Goal: Information Seeking & Learning: Learn about a topic

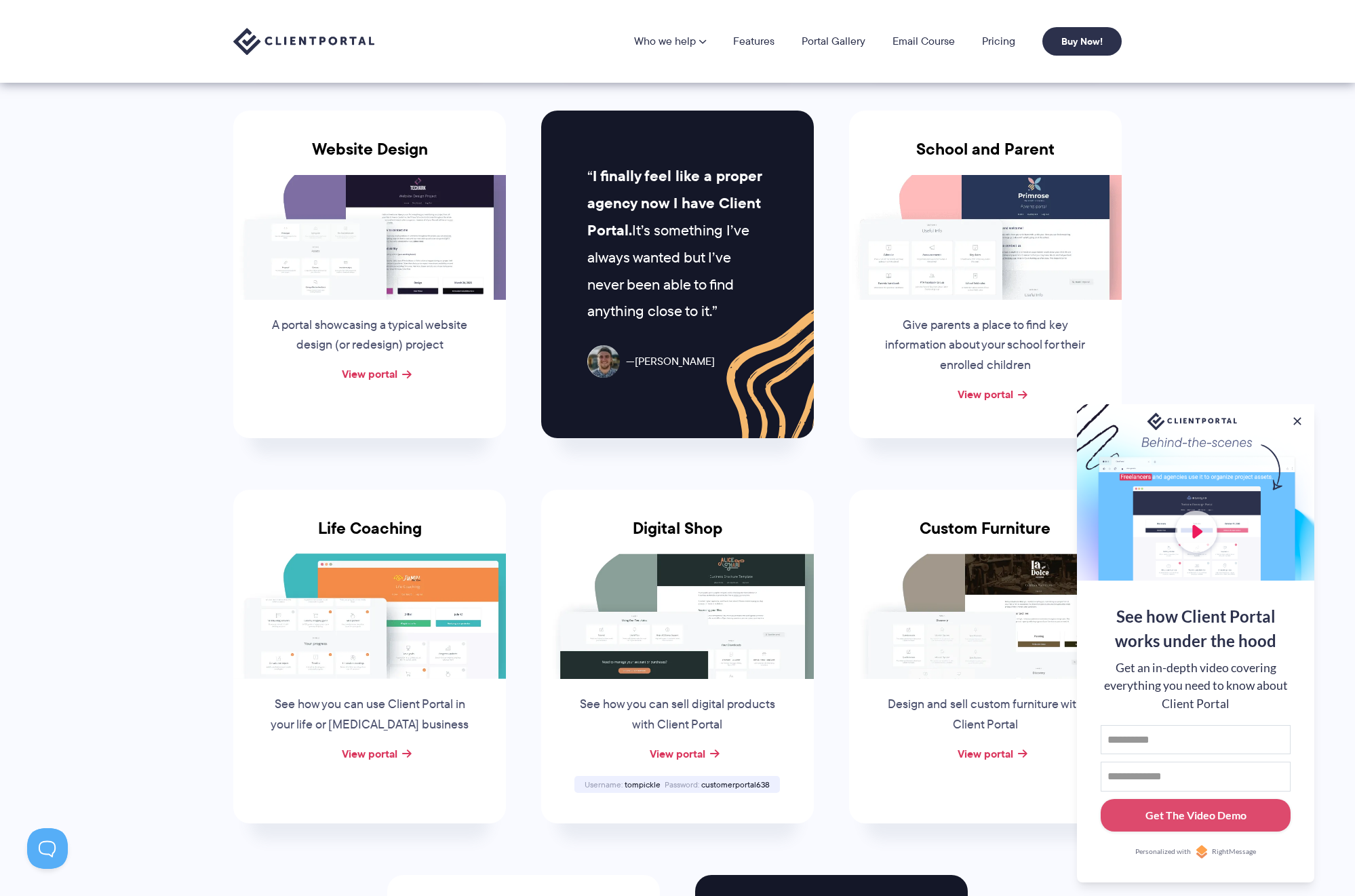
scroll to position [586, 0]
click at [985, 387] on link "View portal" at bounding box center [985, 394] width 56 height 16
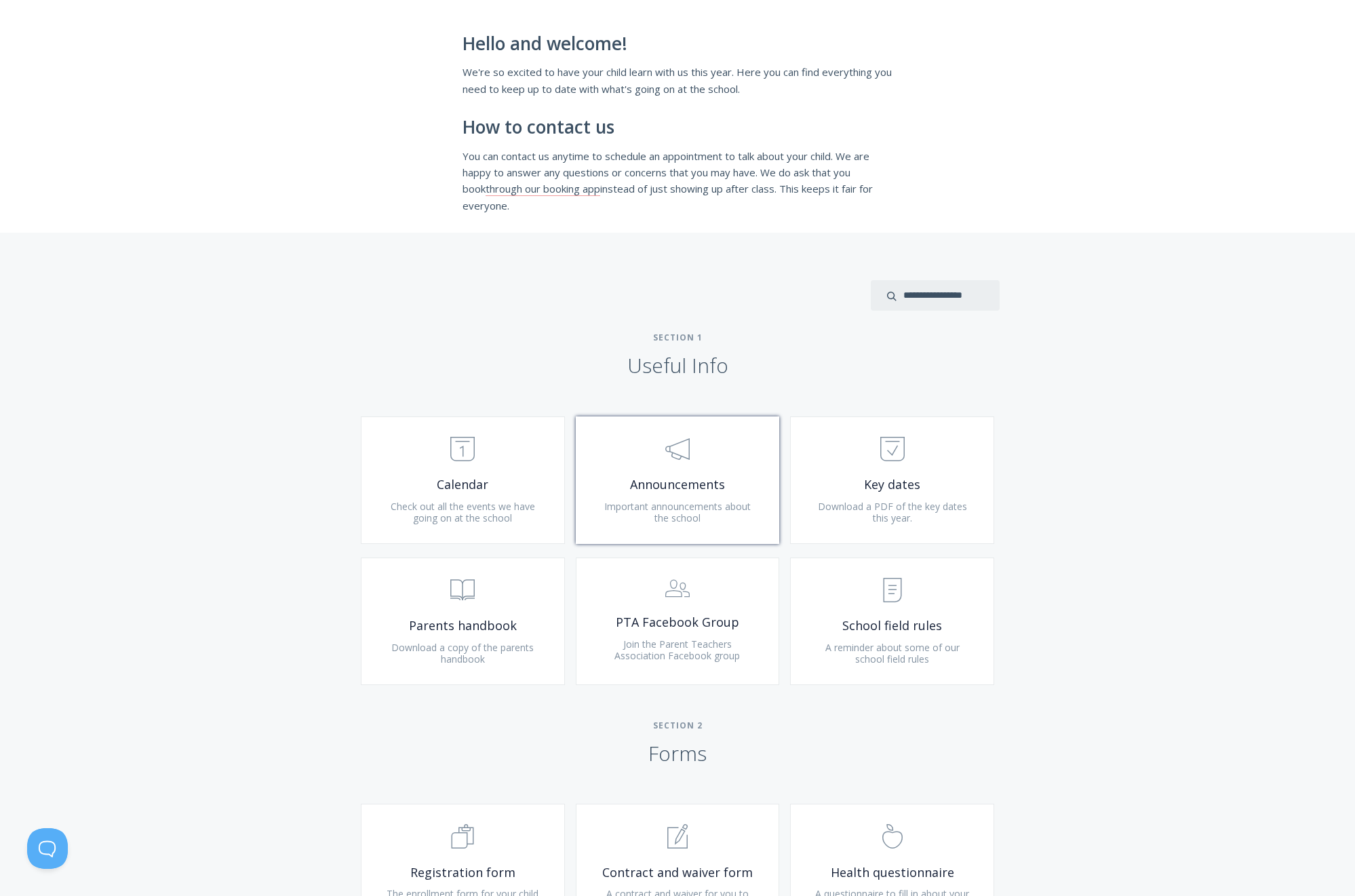
scroll to position [244, 1]
click at [652, 470] on link ".st0{fill:none;stroke:#000000;stroke-width:2;stroke-miterlimit:10;} 3. Communic…" at bounding box center [678, 480] width 204 height 128
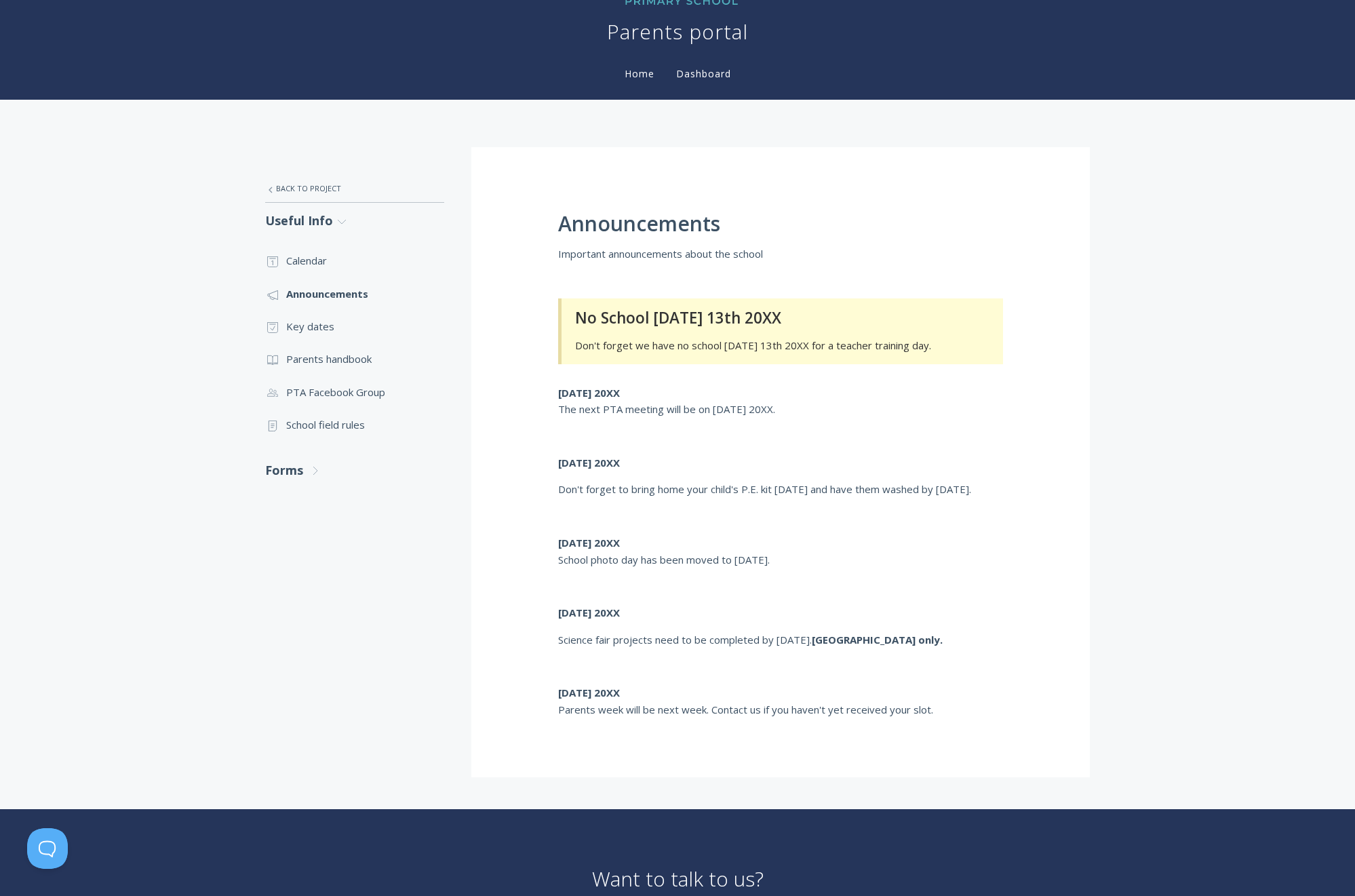
scroll to position [24, 0]
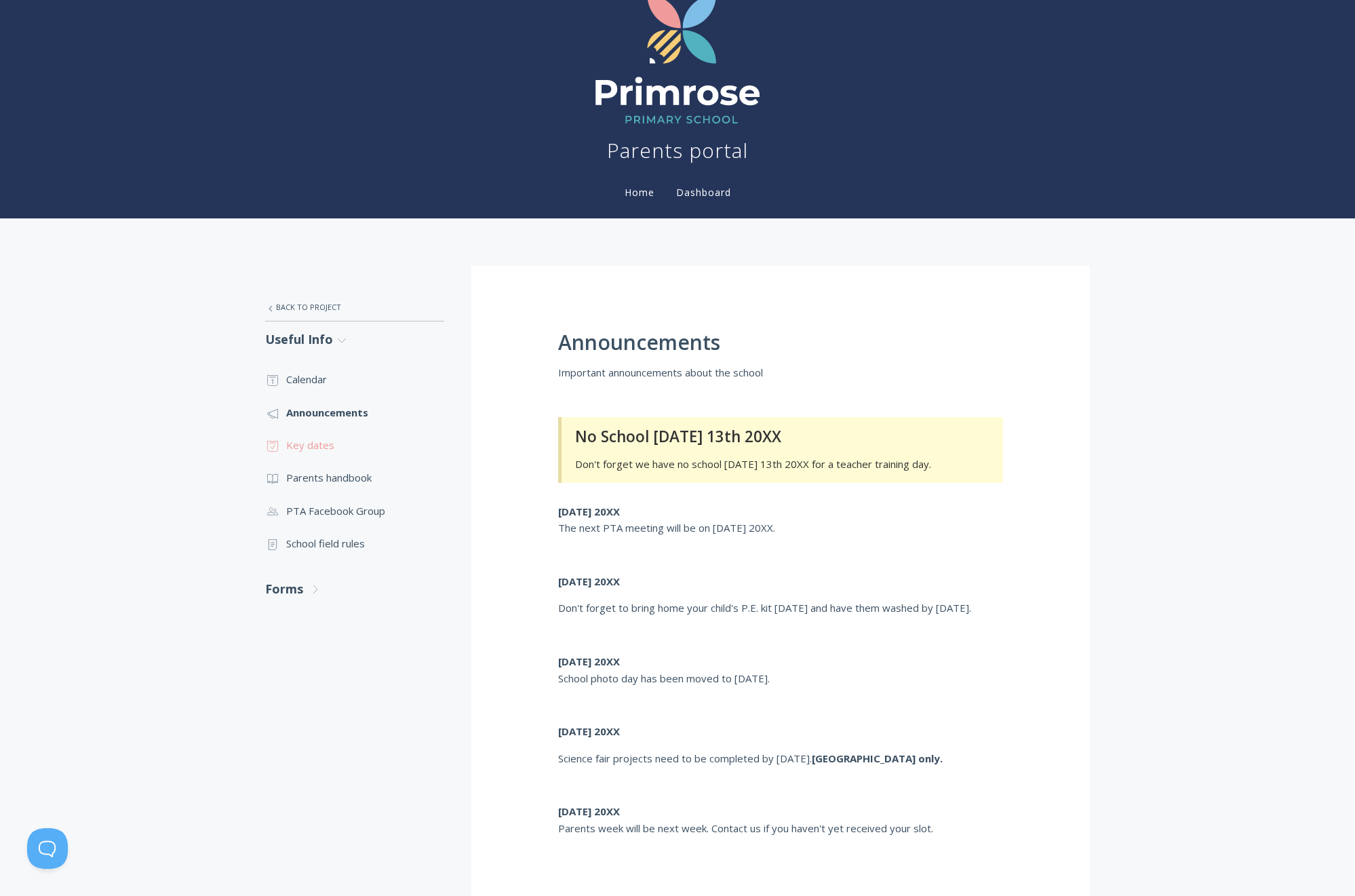
click at [315, 444] on link ".st0{fill:none;stroke:#000000;stroke-width:2;stroke-miterlimit:10;} Untitled-18…" at bounding box center [355, 445] width 179 height 33
click at [347, 475] on link ".st0{fill:none;stroke:#000000;stroke-width:2;stroke-miterlimit:10;} Untitled-13…" at bounding box center [355, 478] width 179 height 33
click at [328, 542] on link ".st0{fill:none;stroke:#000000;stroke-width:2;stroke-miterlimit:10;} Untitled-15…" at bounding box center [355, 544] width 179 height 33
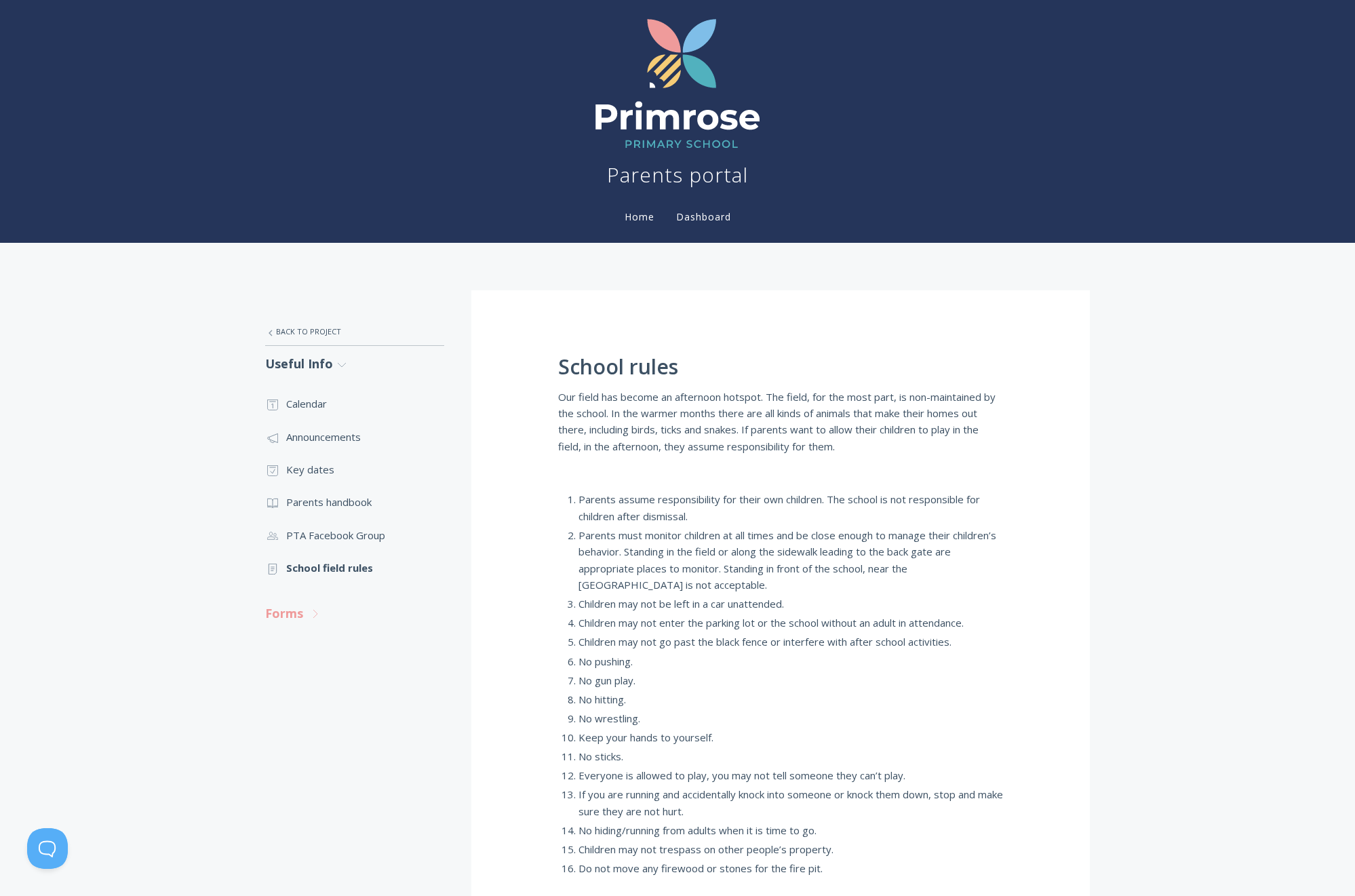
click at [298, 606] on link "Forms .st0{fill:none;stroke:#000000;stroke-width:2;stroke-miterlimit:10;} Untit…" at bounding box center [355, 612] width 179 height 36
click at [324, 651] on link ".st0{fill:none;stroke:#000000;stroke-width:2;stroke-miterlimit:10;} Untitled-16…" at bounding box center [355, 653] width 179 height 33
click at [344, 684] on link ".st0{fill:none;stroke:#000000;stroke-width:2;stroke-miterlimit:10;} 1. General …" at bounding box center [355, 686] width 179 height 33
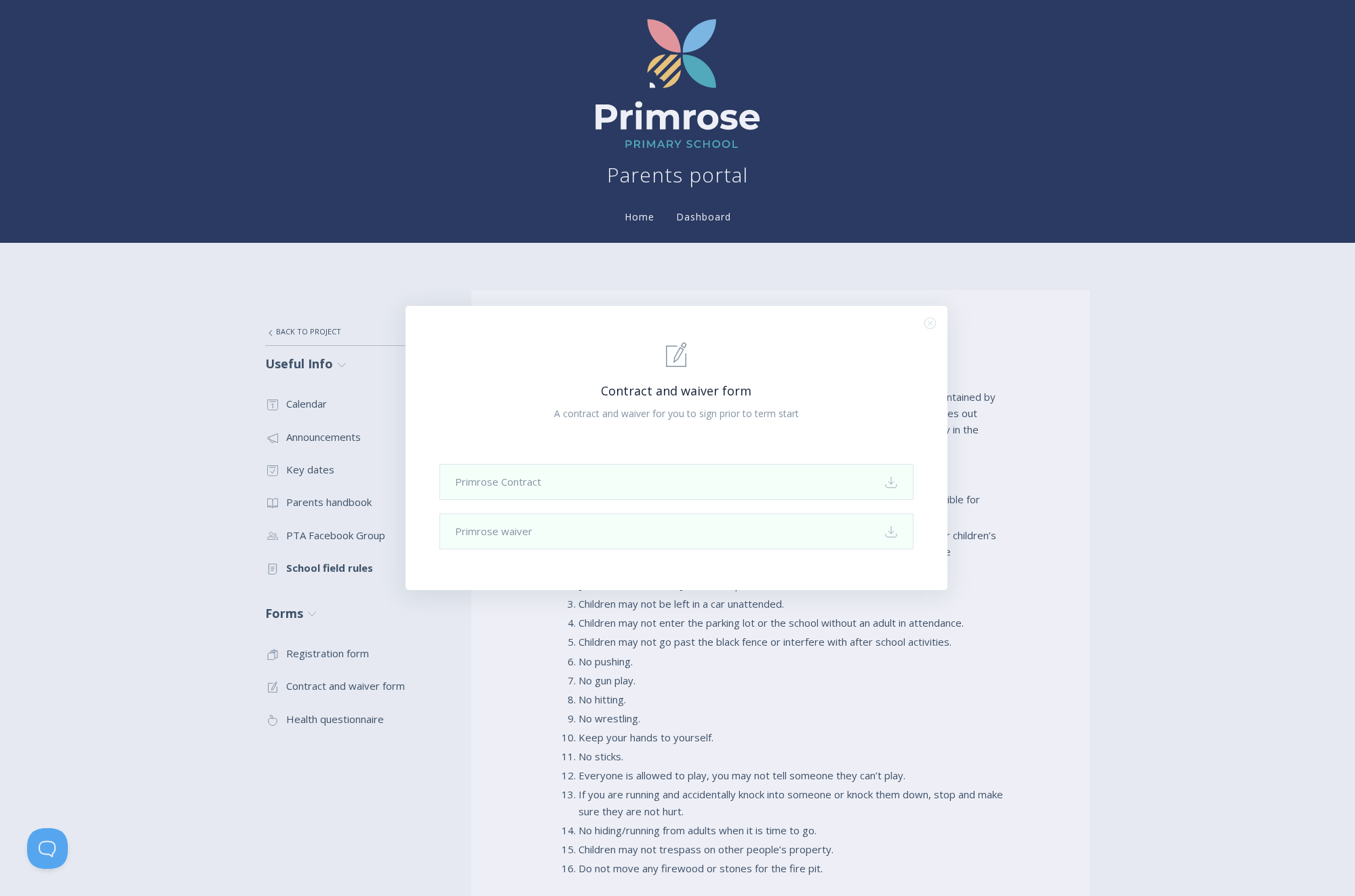
click at [933, 324] on icon ".st0{fill:none;stroke:#000000;stroke-width:2;stroke-miterlimit:10;} Close" at bounding box center [930, 323] width 11 height 11
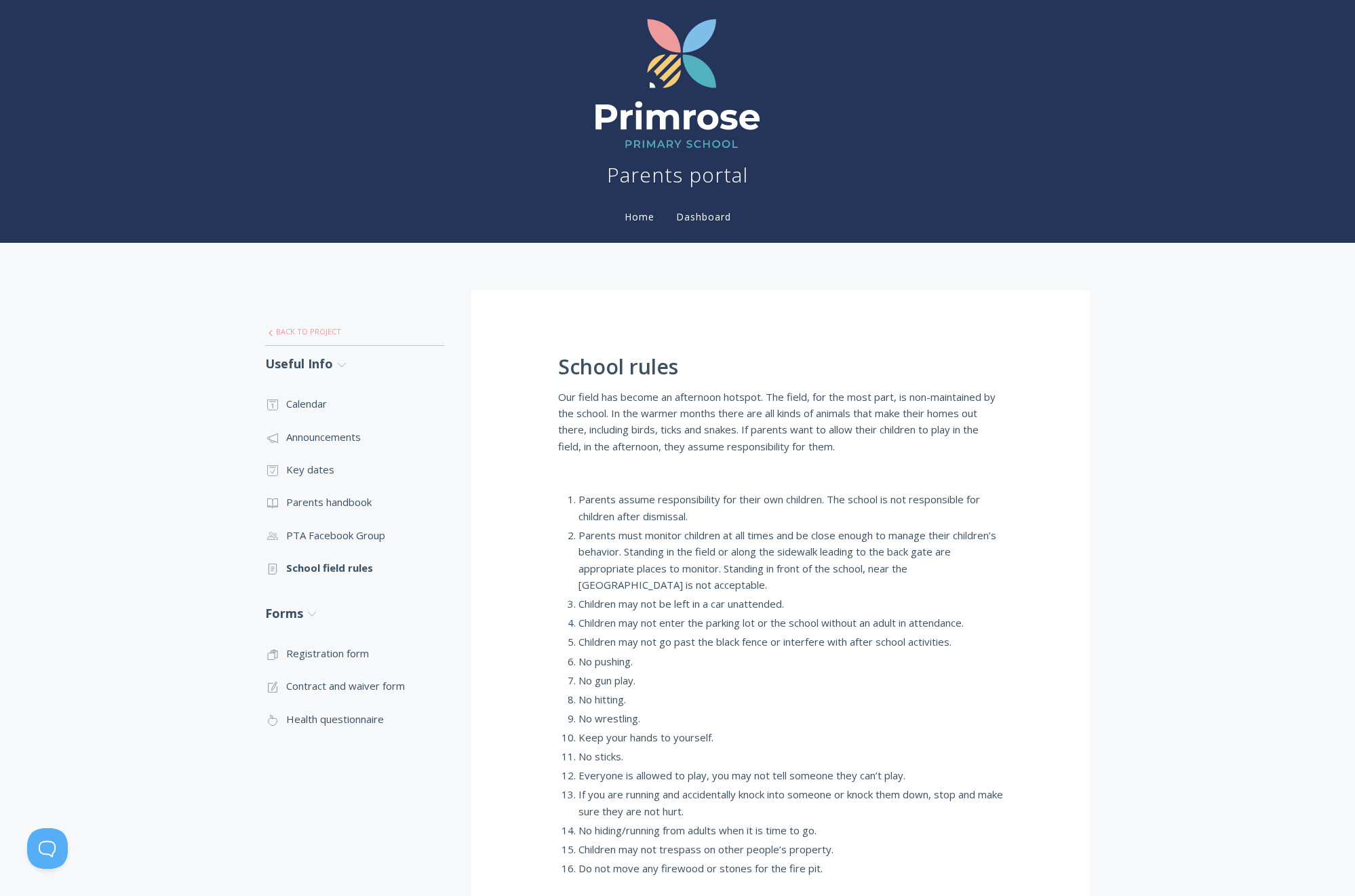
click at [307, 328] on link ".st0{fill:none;stroke:#000000;stroke-width:2;stroke-miterlimit:10;} Untitled-27…" at bounding box center [355, 331] width 179 height 29
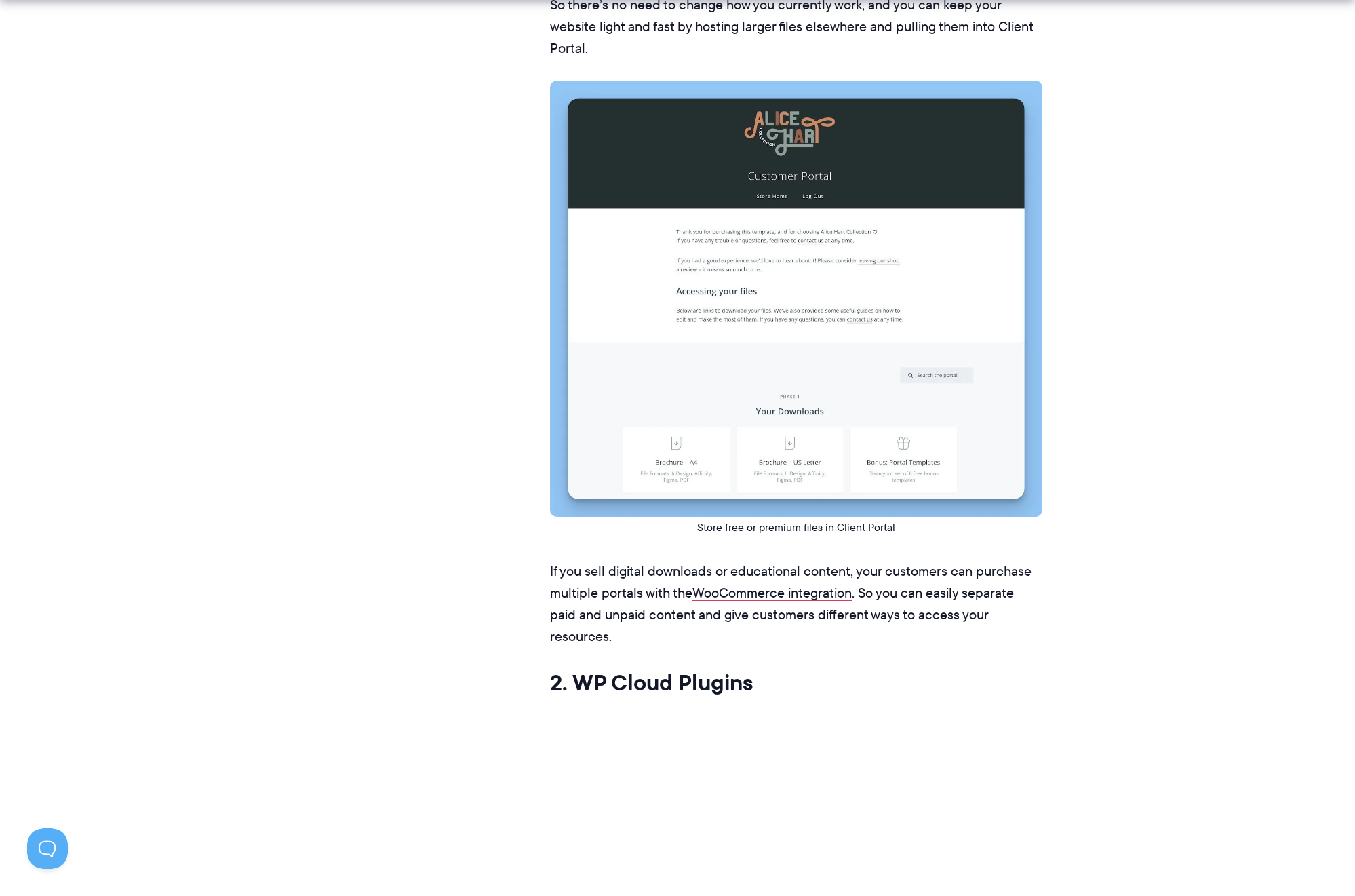
scroll to position [5863, 0]
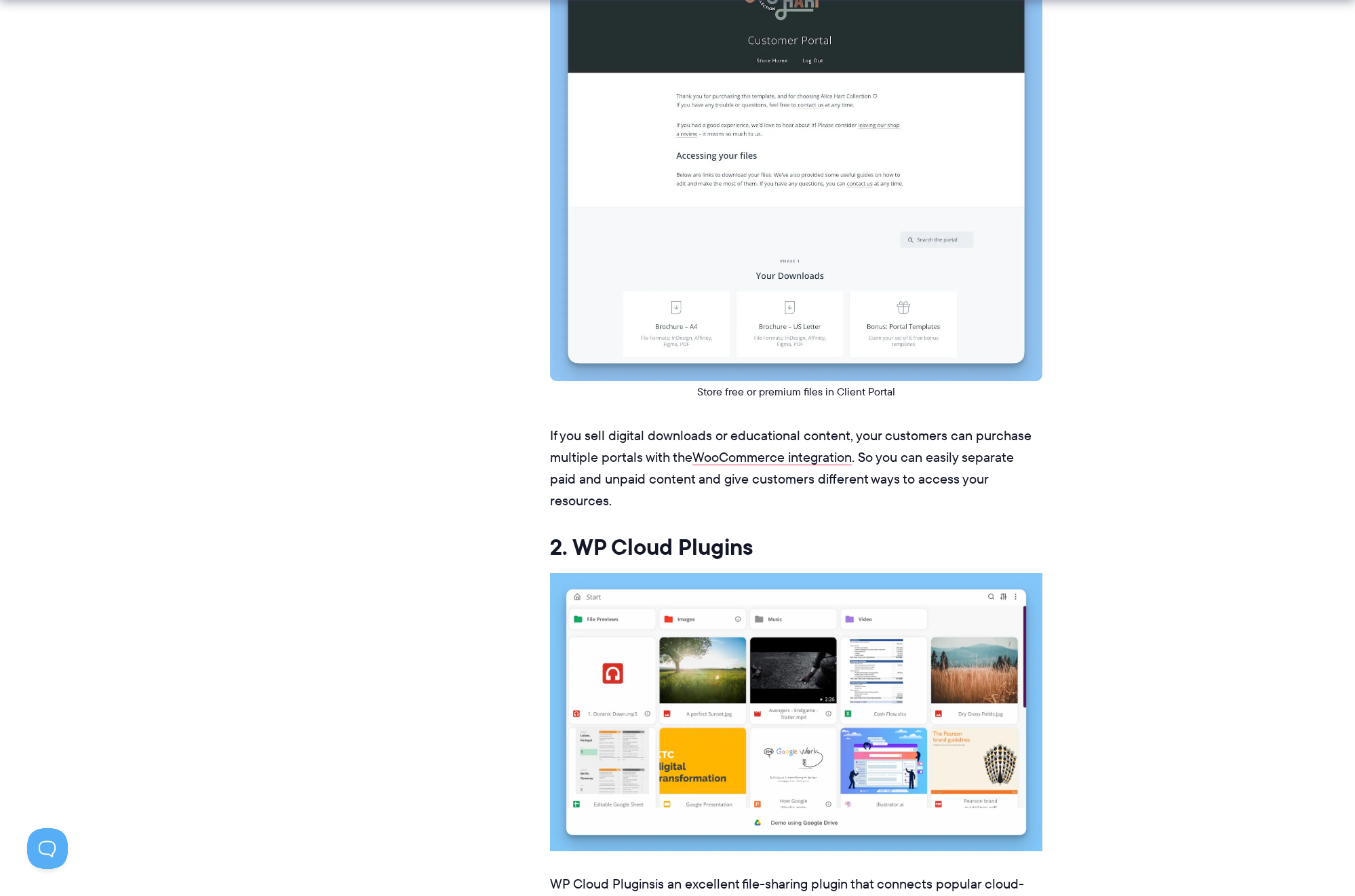
click at [605, 874] on link "WP Cloud Plugins" at bounding box center [602, 884] width 105 height 19
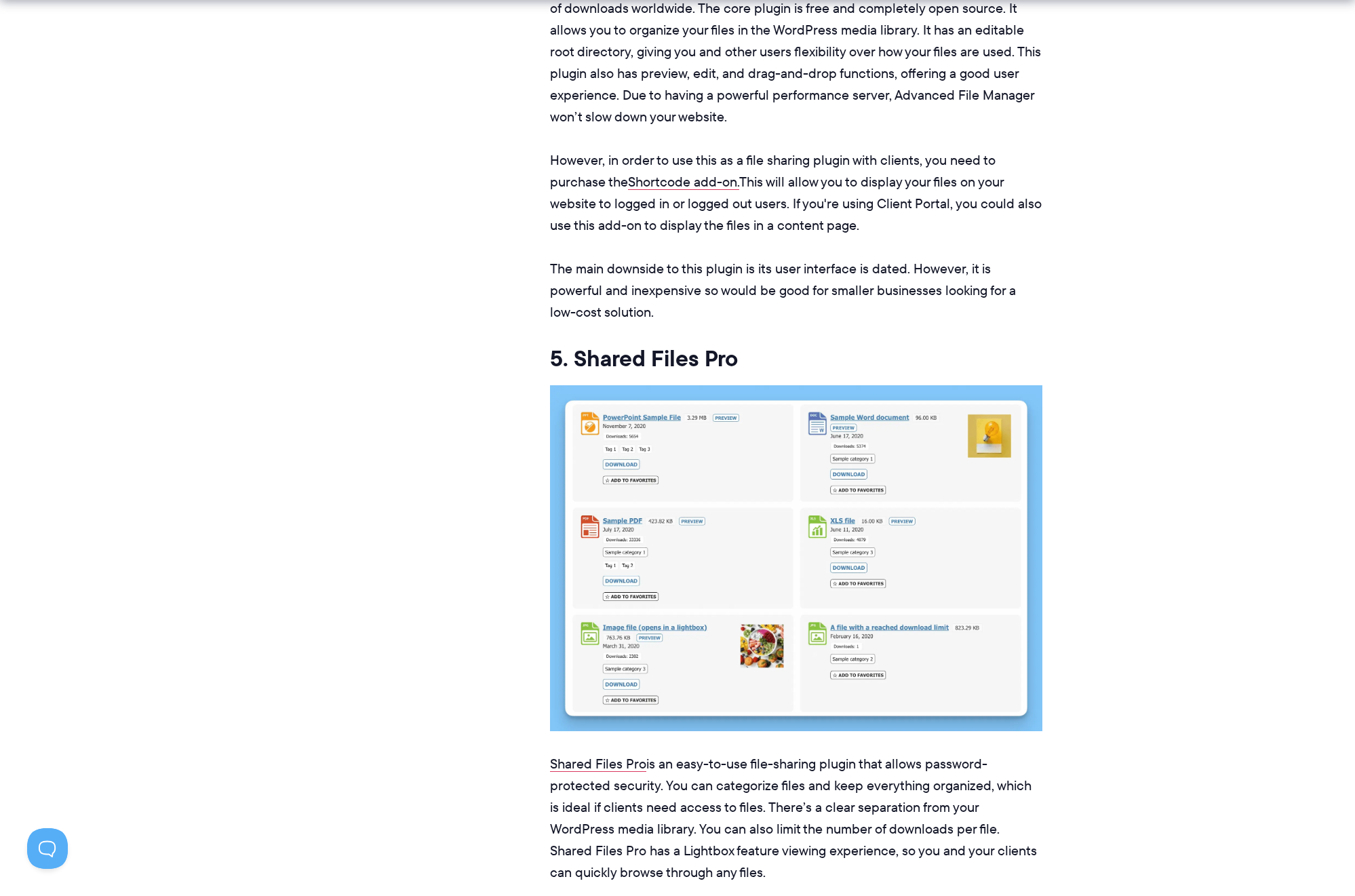
scroll to position [7936, 0]
click at [580, 754] on link "Shared Files Pro" at bounding box center [598, 763] width 96 height 19
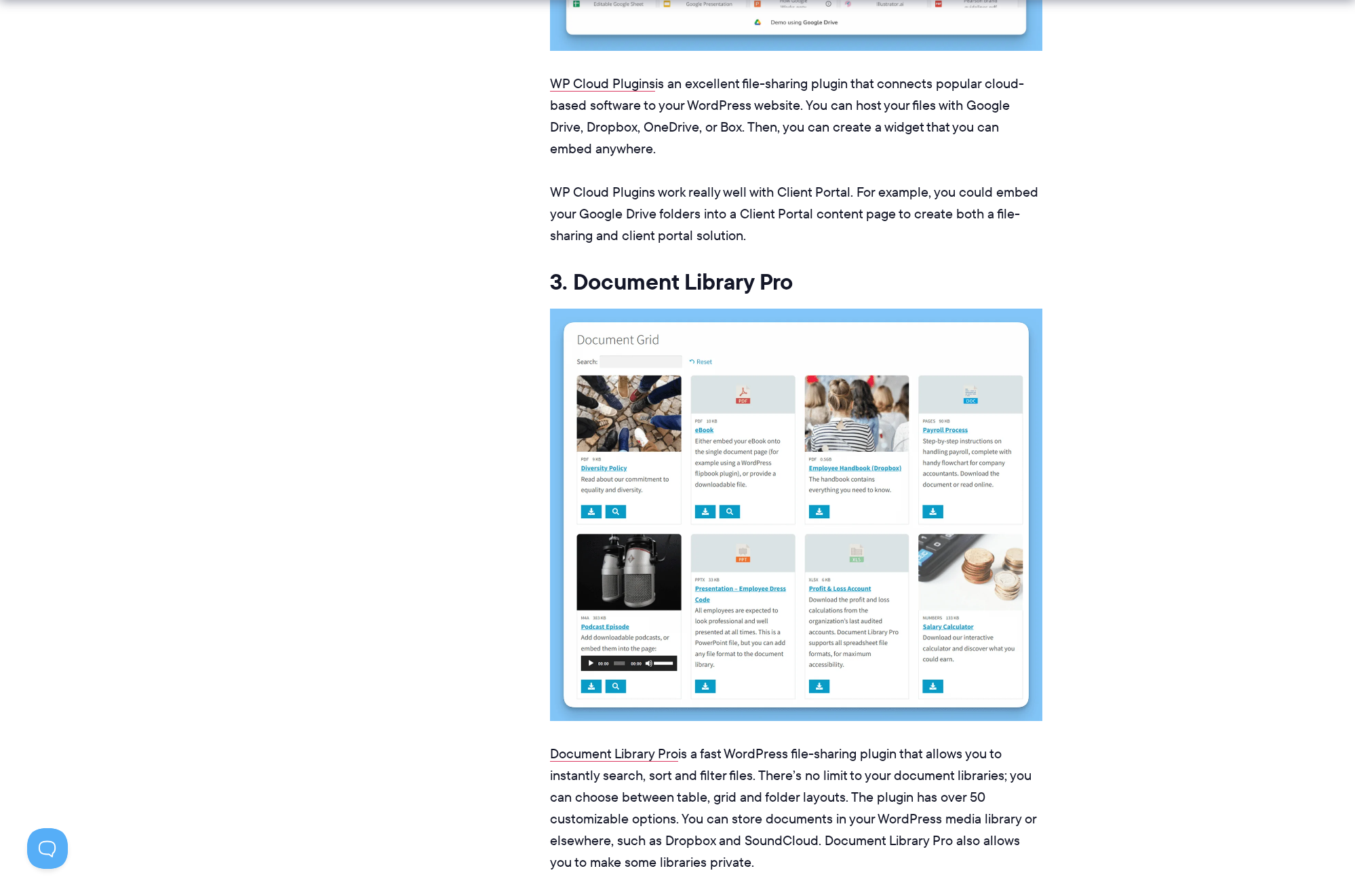
scroll to position [6669, 0]
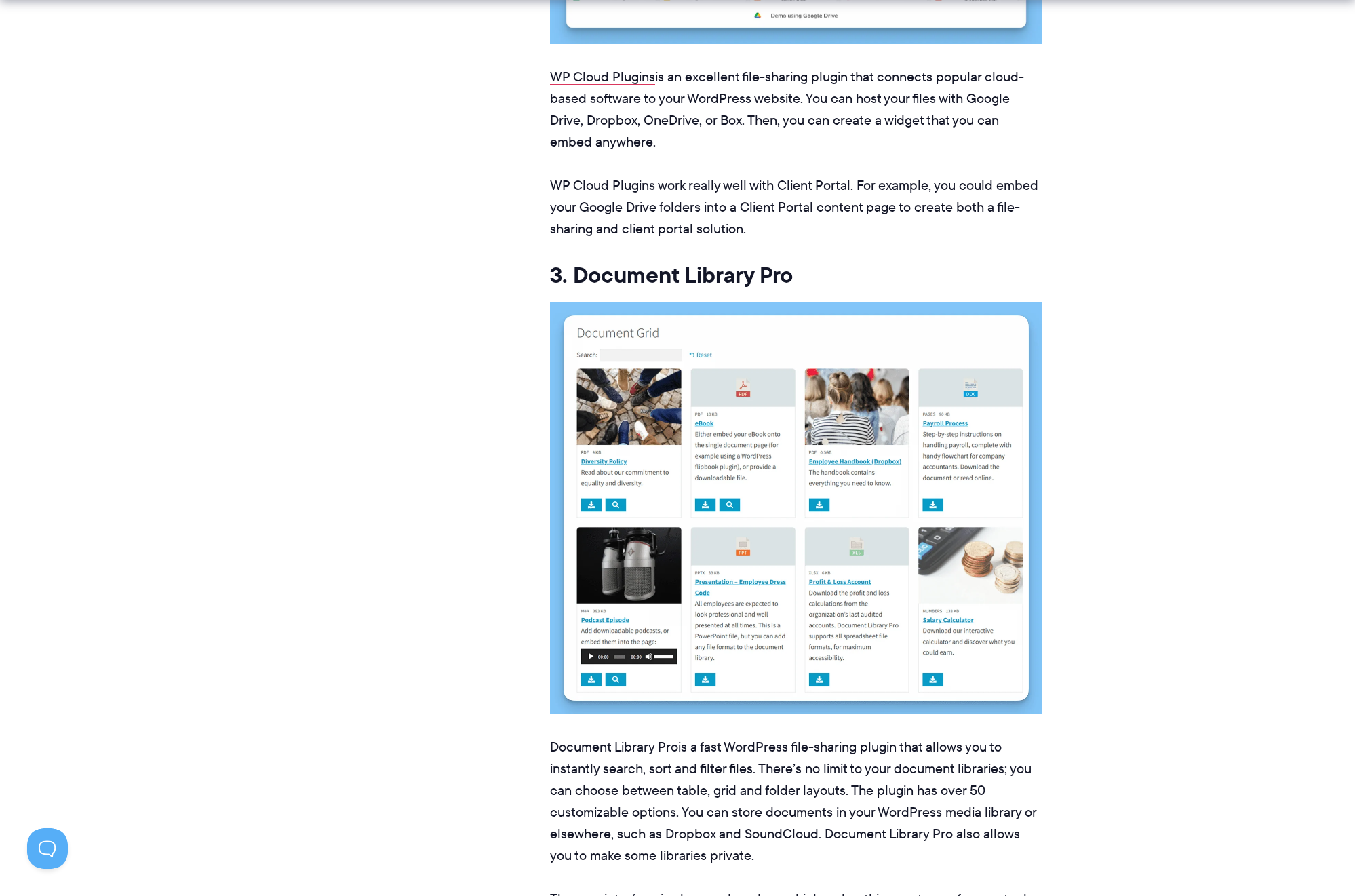
click at [599, 737] on link "Document Library Pro" at bounding box center [614, 747] width 128 height 19
